Goal: Transaction & Acquisition: Purchase product/service

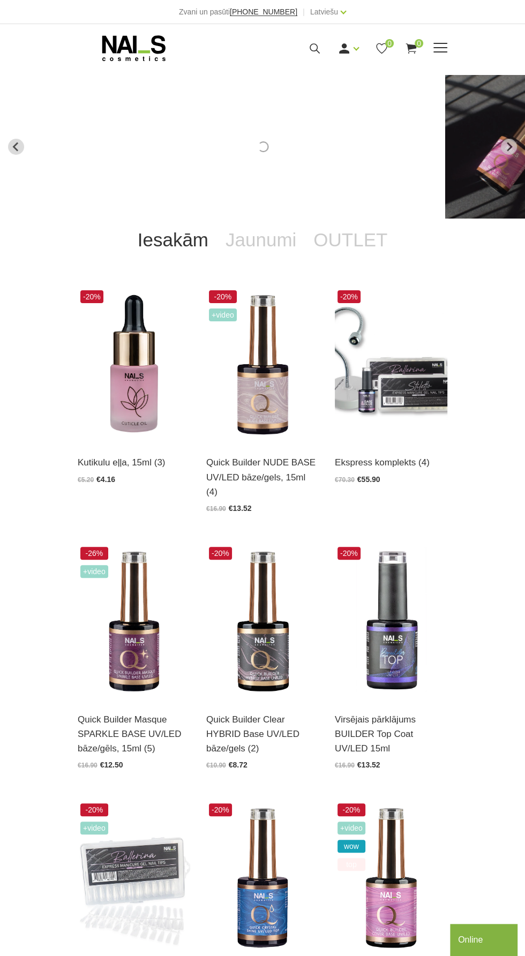
click at [443, 47] on span at bounding box center [440, 47] width 14 height 1
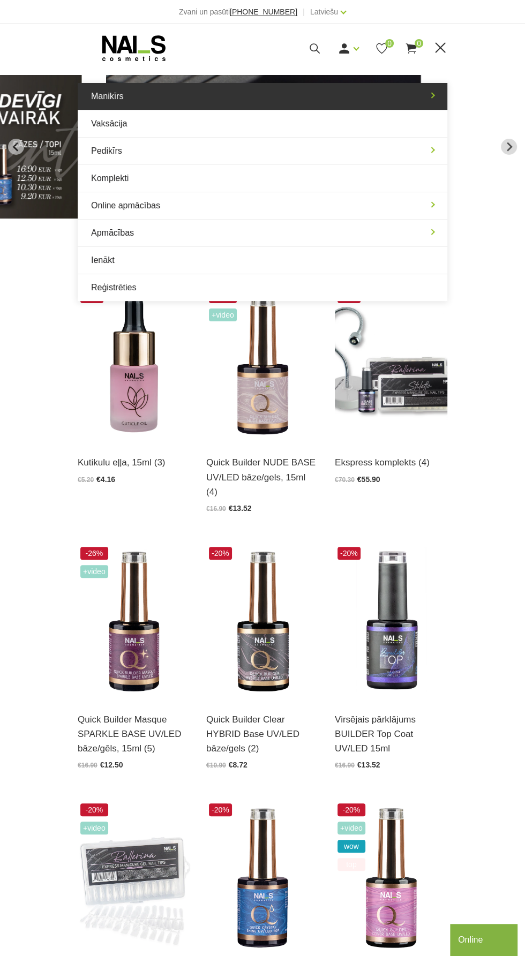
click at [113, 98] on link "Manikīrs" at bounding box center [262, 96] width 369 height 27
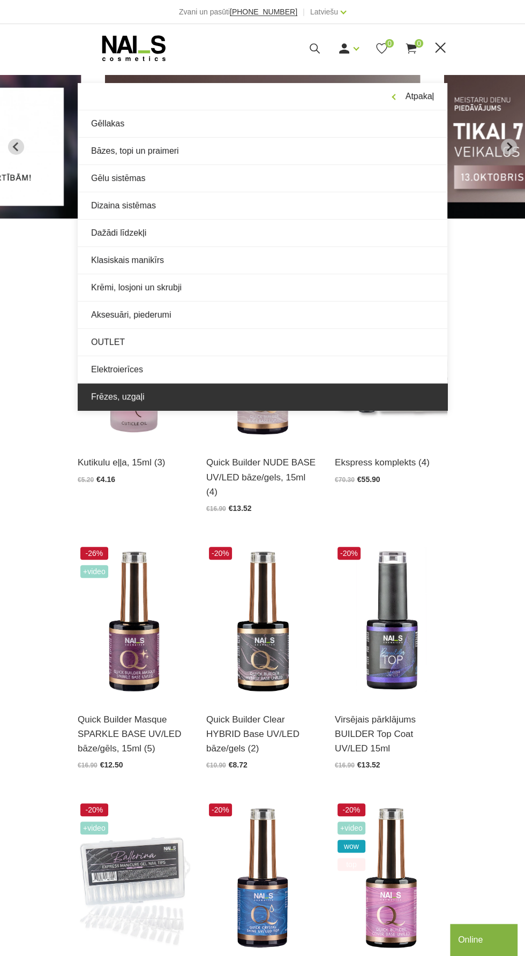
click at [123, 398] on link "Frēzes, uzgaļi" at bounding box center [262, 396] width 369 height 27
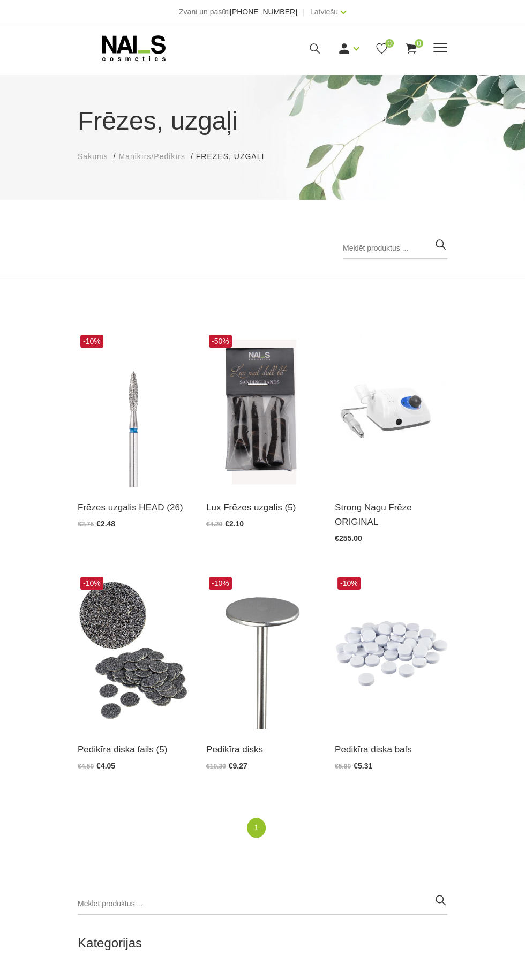
click at [436, 49] on span at bounding box center [440, 48] width 14 height 11
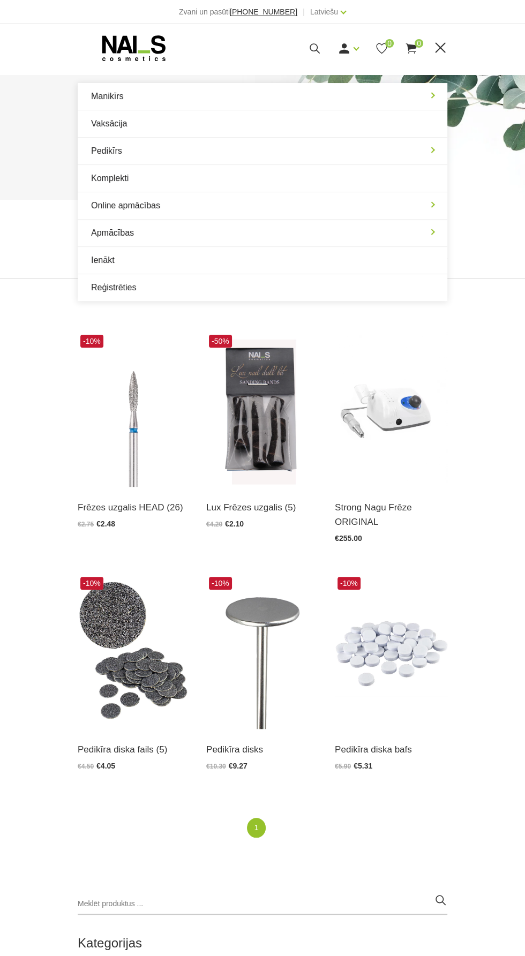
click at [310, 48] on icon at bounding box center [314, 48] width 13 height 13
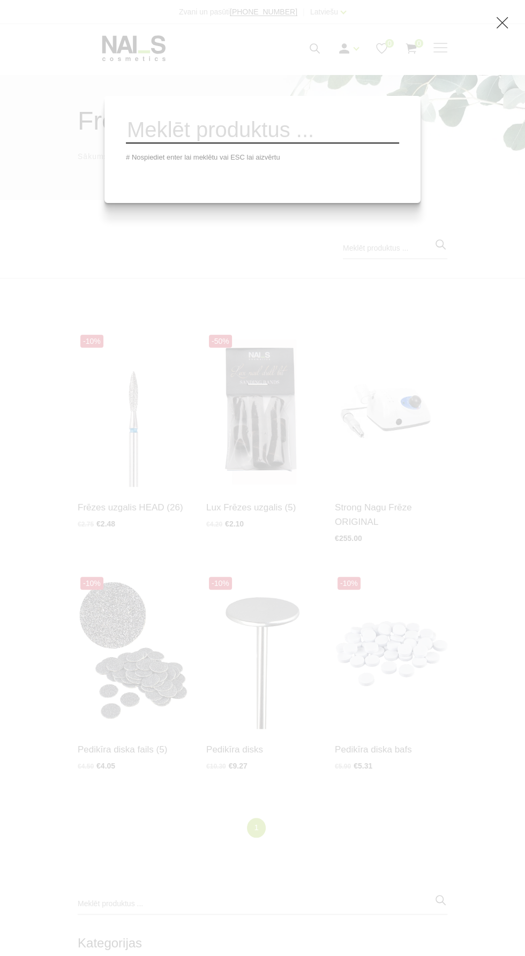
click at [224, 133] on input "search" at bounding box center [262, 130] width 273 height 26
type input "Cat"
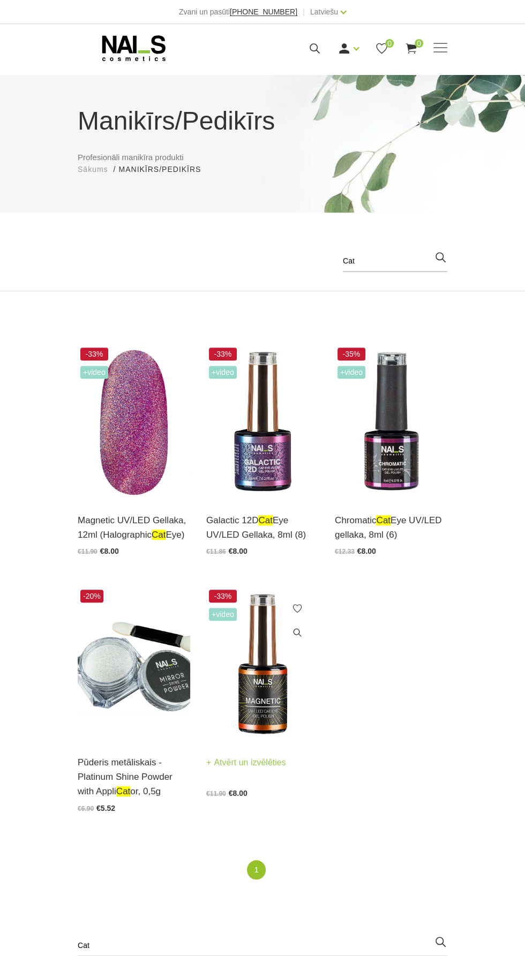
click at [252, 684] on img at bounding box center [262, 664] width 112 height 155
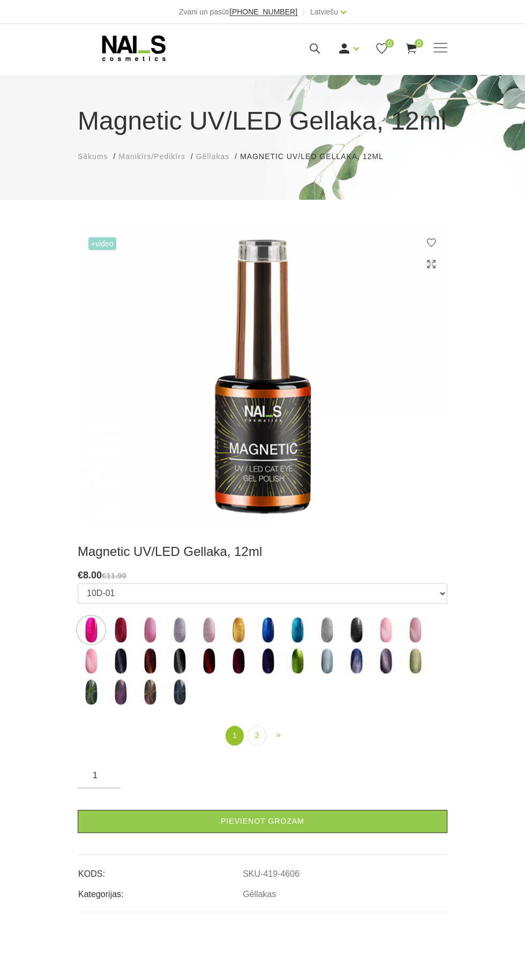
click at [93, 694] on img at bounding box center [91, 691] width 27 height 27
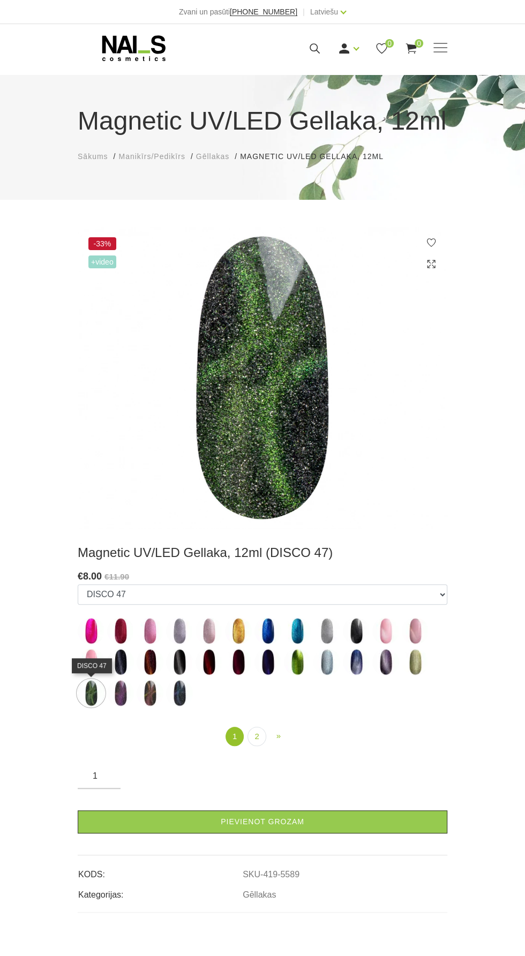
click at [390, 660] on img at bounding box center [385, 661] width 27 height 27
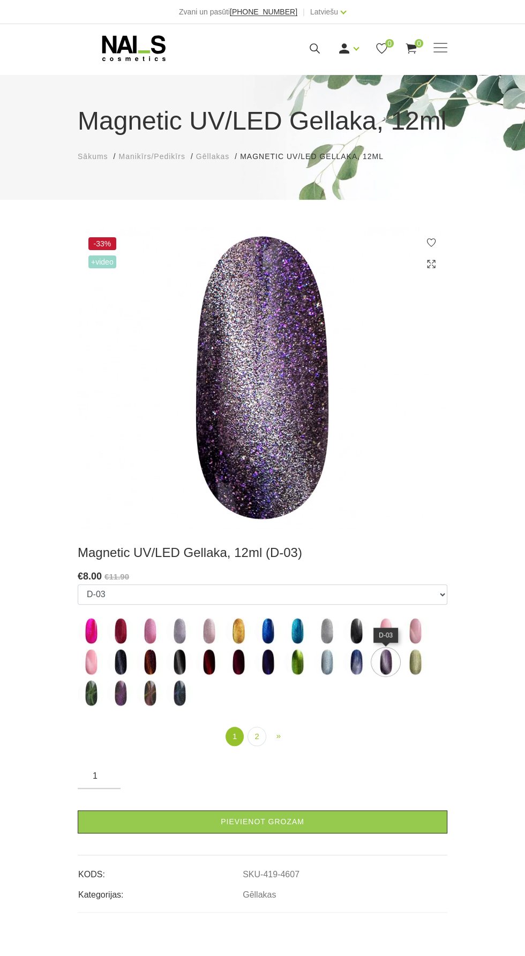
click at [214, 626] on img at bounding box center [208, 630] width 27 height 27
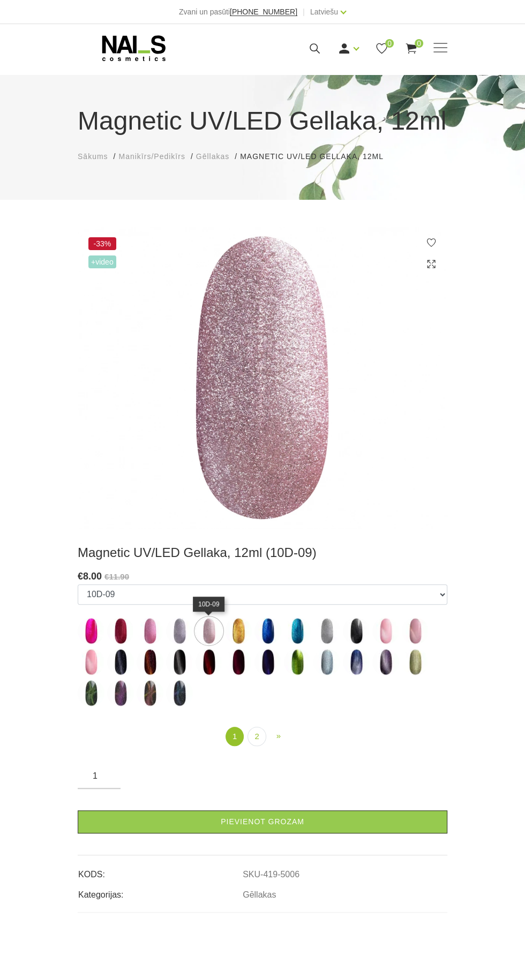
click at [155, 643] on label at bounding box center [150, 630] width 27 height 27
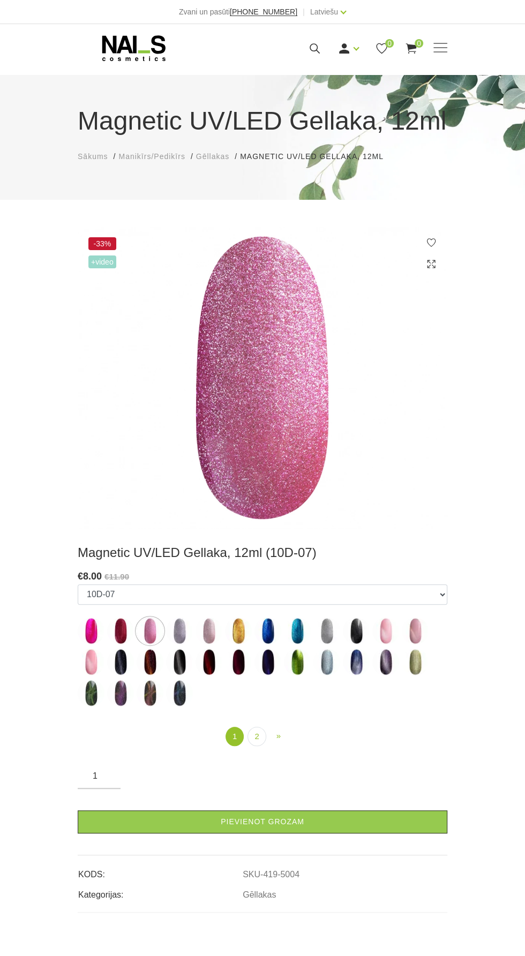
click at [124, 636] on img at bounding box center [120, 630] width 27 height 27
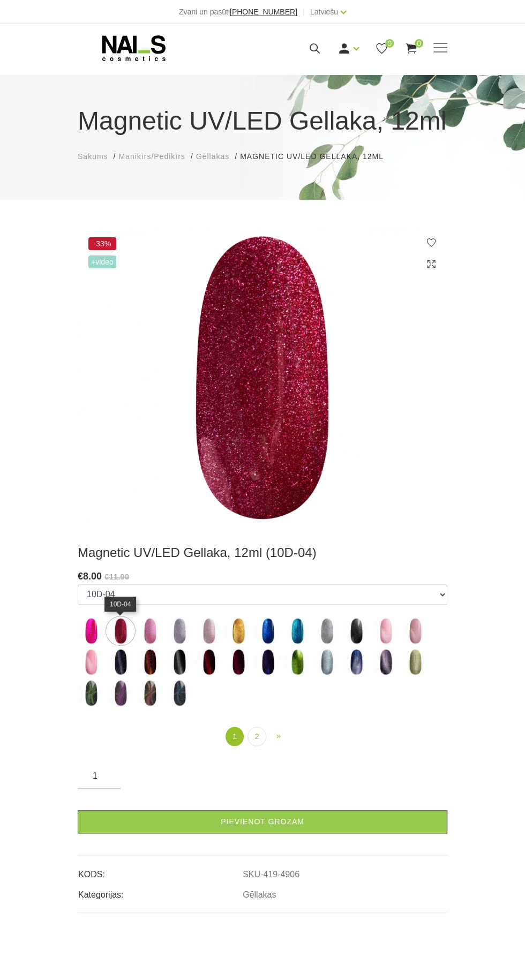
click at [355, 641] on img at bounding box center [356, 630] width 27 height 27
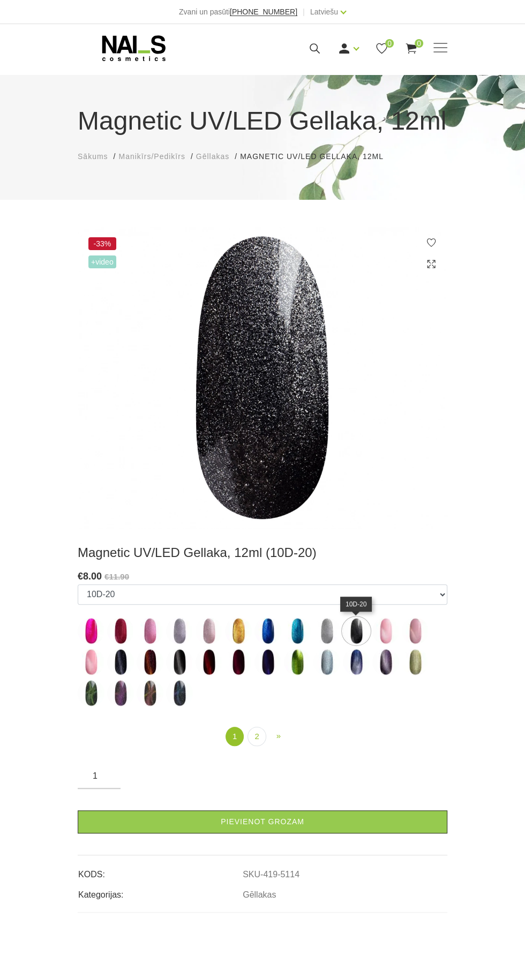
click at [423, 668] on img at bounding box center [414, 661] width 27 height 27
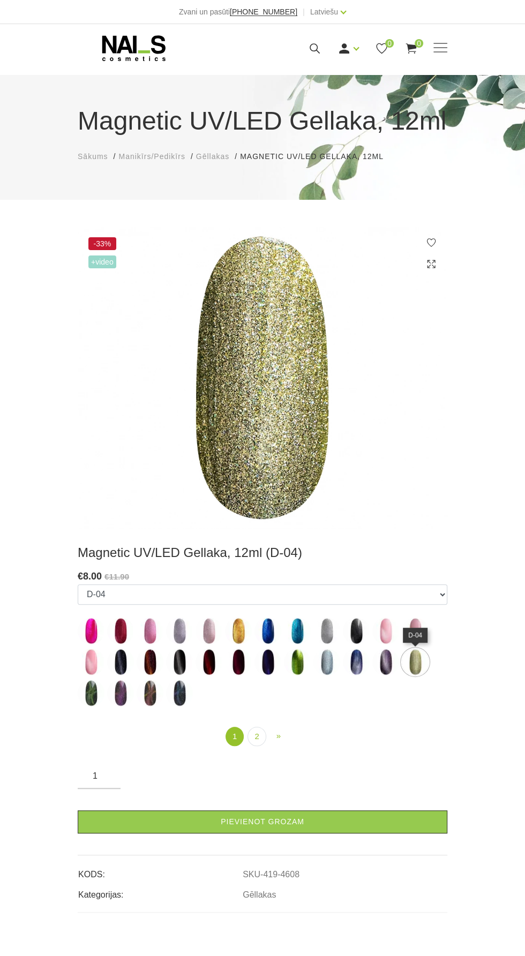
click at [152, 636] on img at bounding box center [150, 630] width 27 height 27
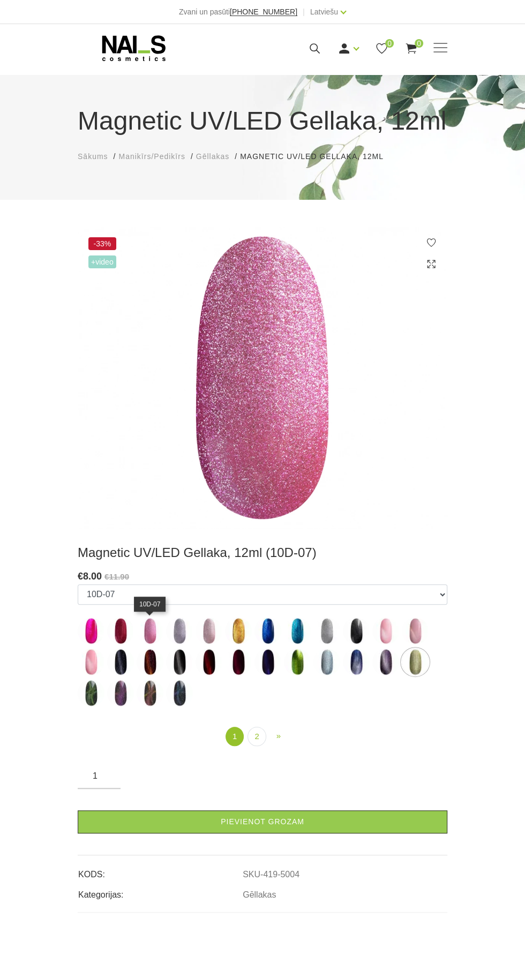
click at [124, 636] on img at bounding box center [120, 630] width 27 height 27
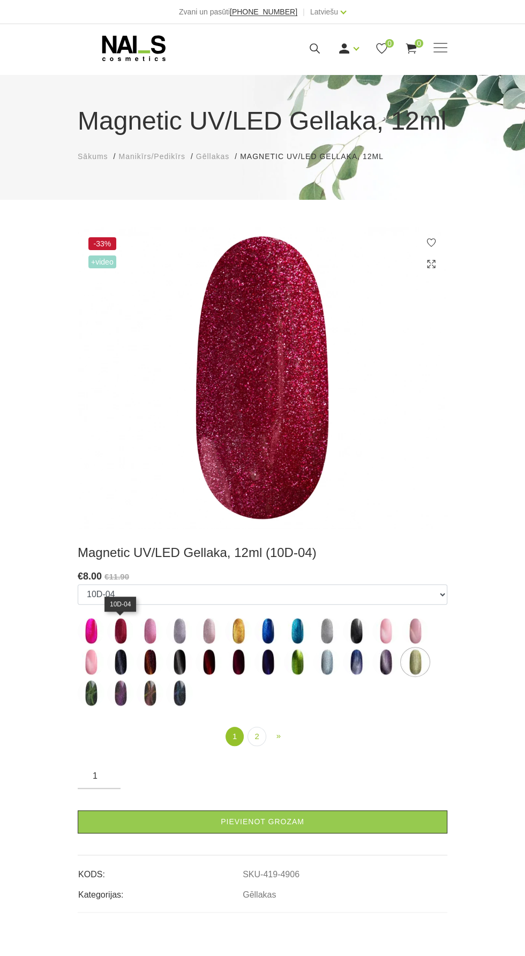
click at [149, 660] on img at bounding box center [150, 661] width 27 height 27
select select "4654"
